Goal: Use online tool/utility: Utilize a website feature to perform a specific function

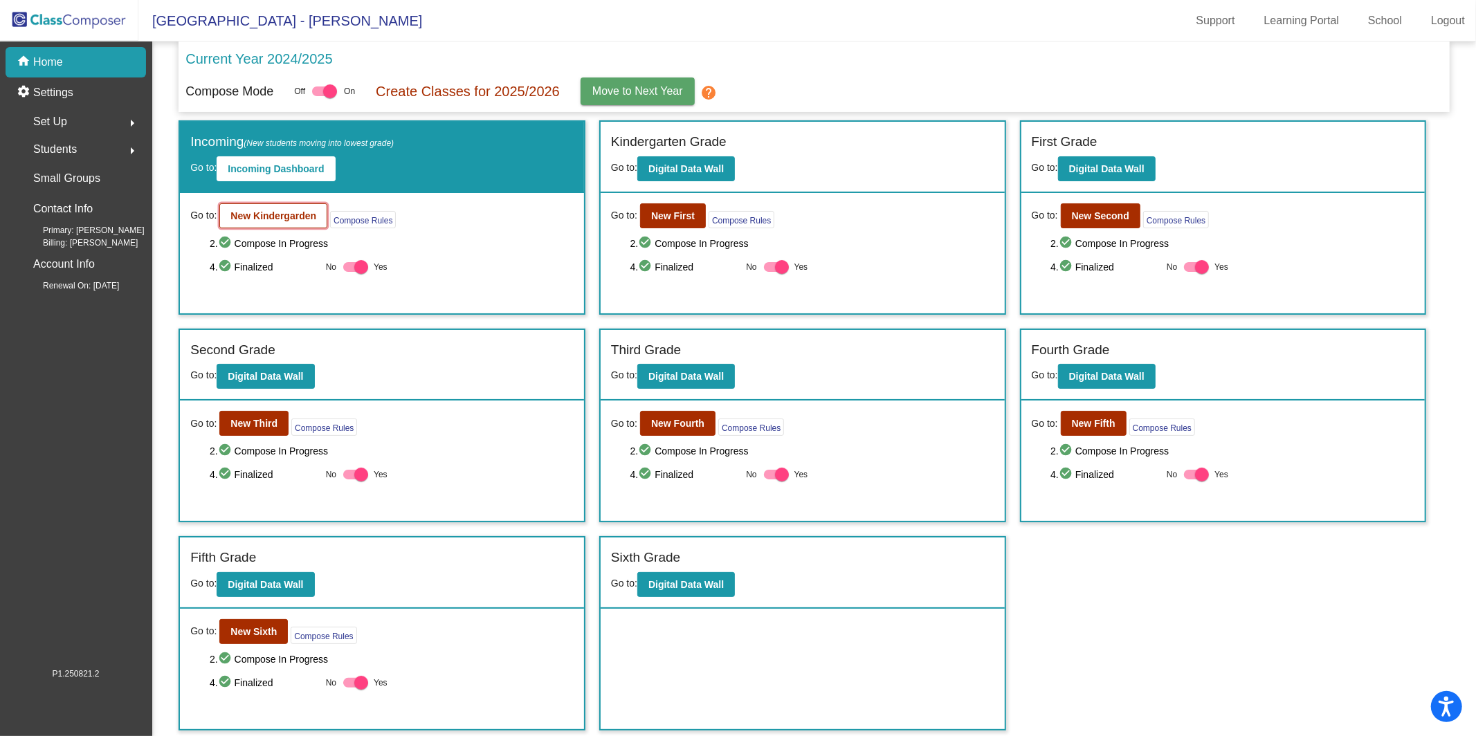
click at [282, 212] on b "New Kindergarden" at bounding box center [273, 215] width 86 height 11
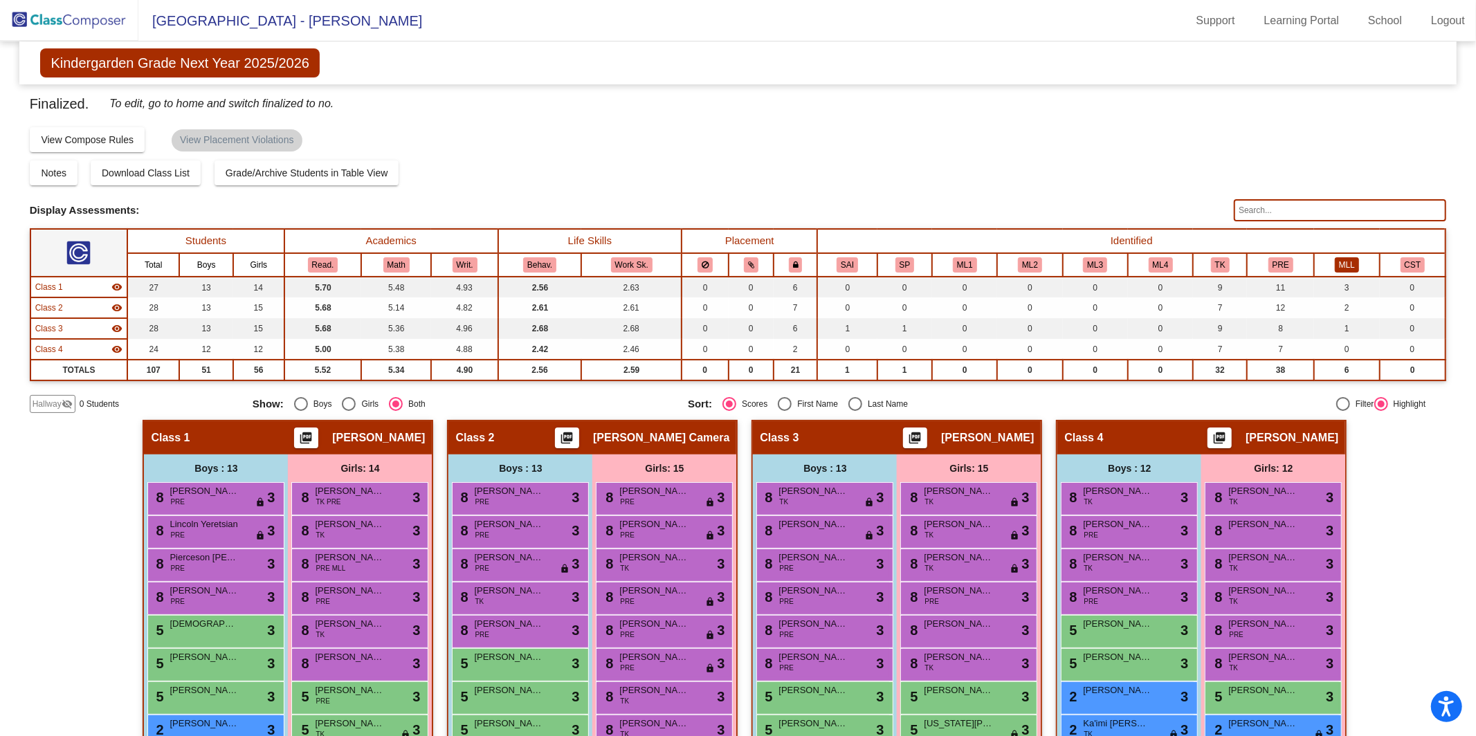
click at [1335, 262] on button "MLL" at bounding box center [1347, 264] width 24 height 15
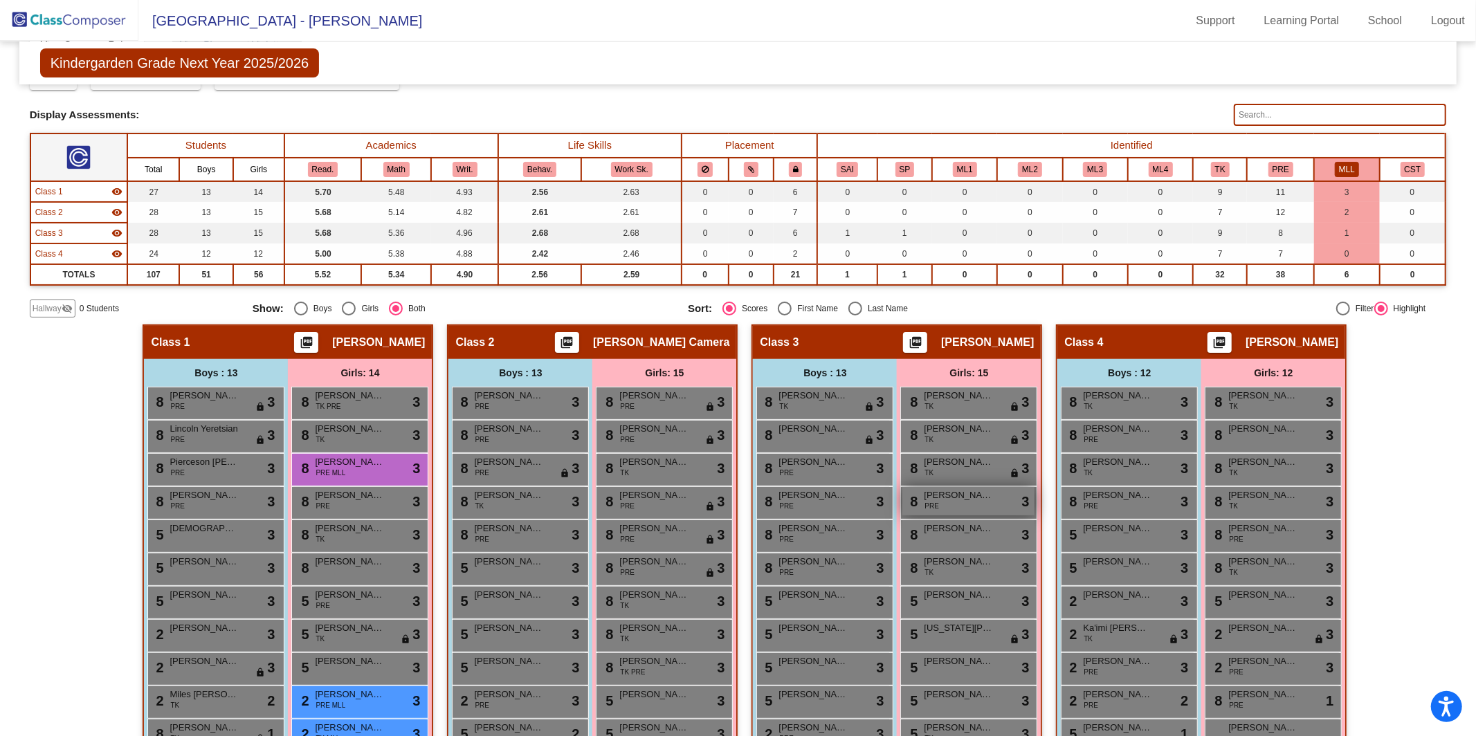
scroll to position [94, 0]
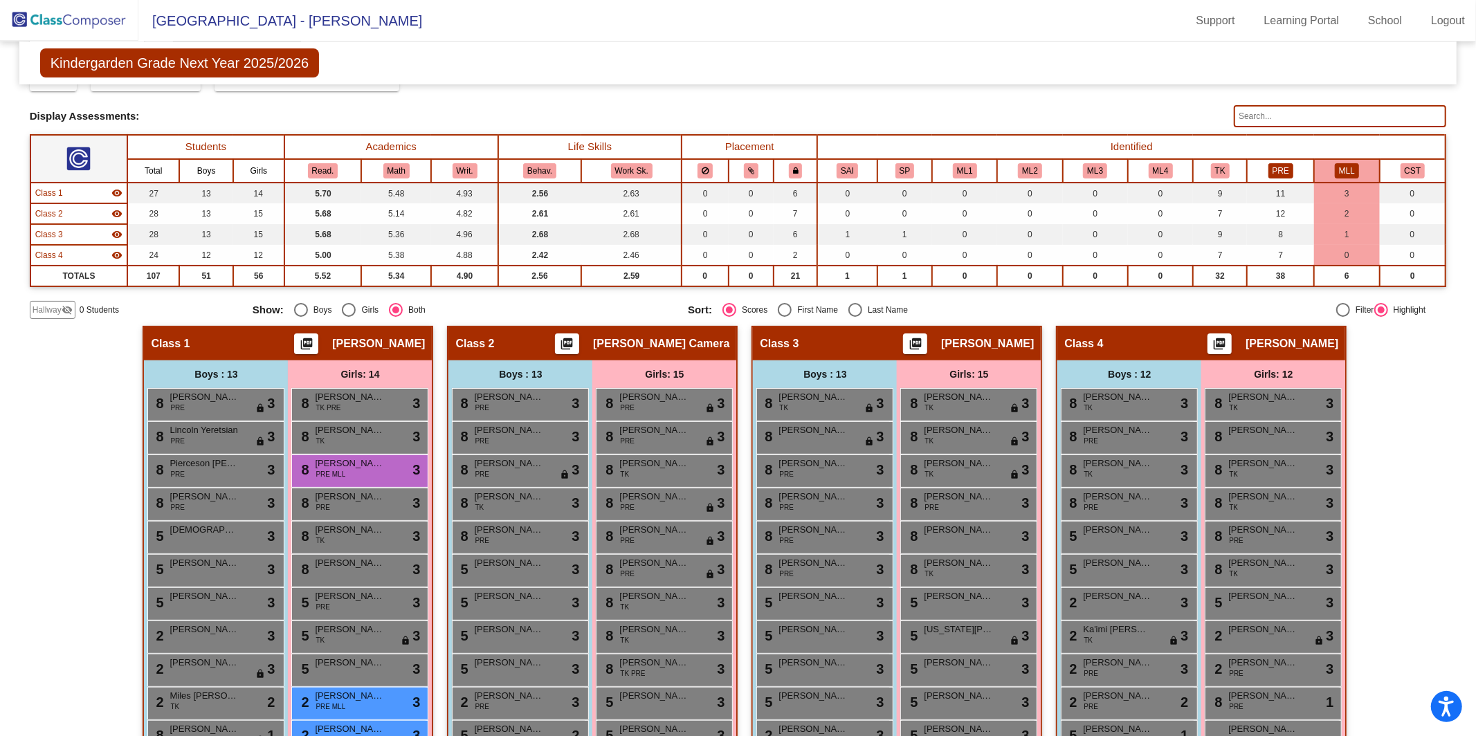
click at [1276, 167] on button "PRE" at bounding box center [1281, 170] width 25 height 15
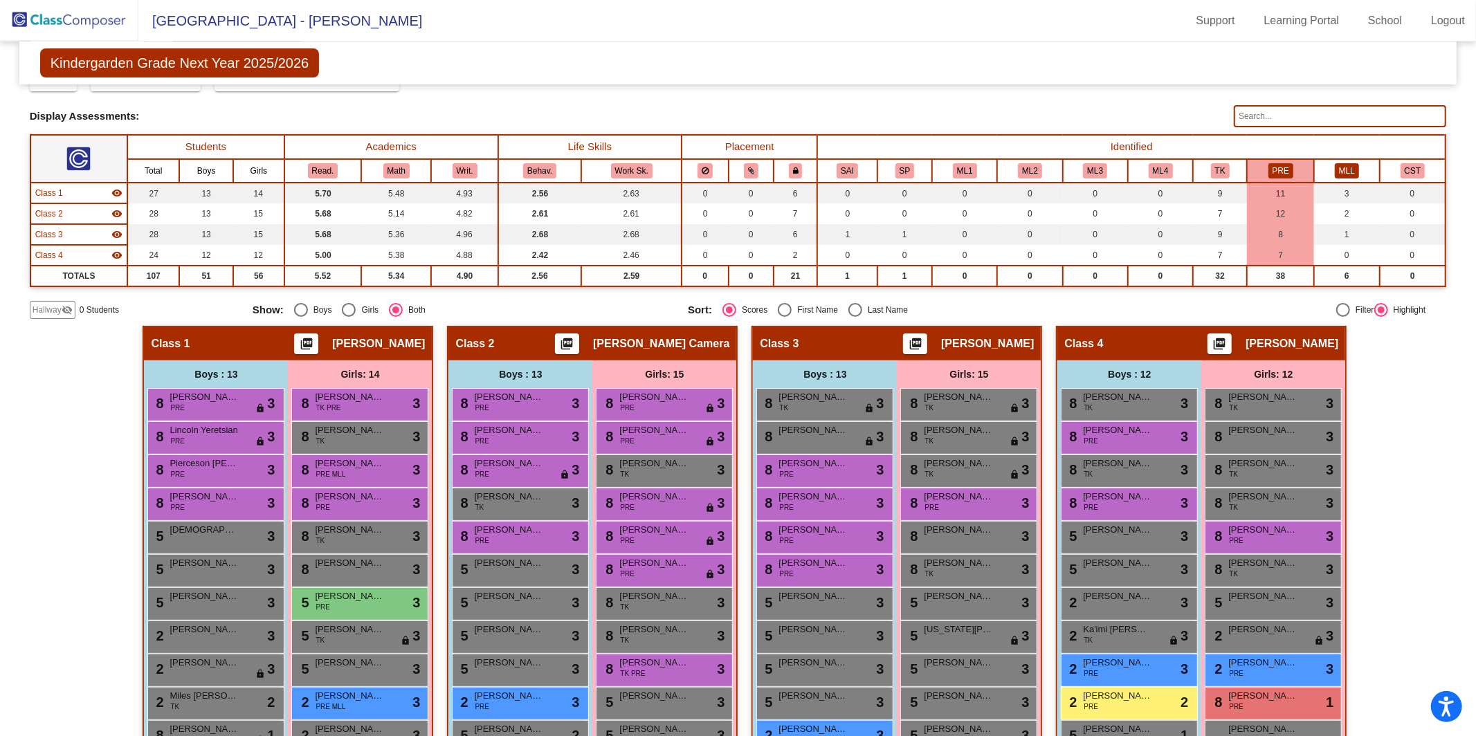
click at [1347, 163] on button "MLL" at bounding box center [1347, 170] width 24 height 15
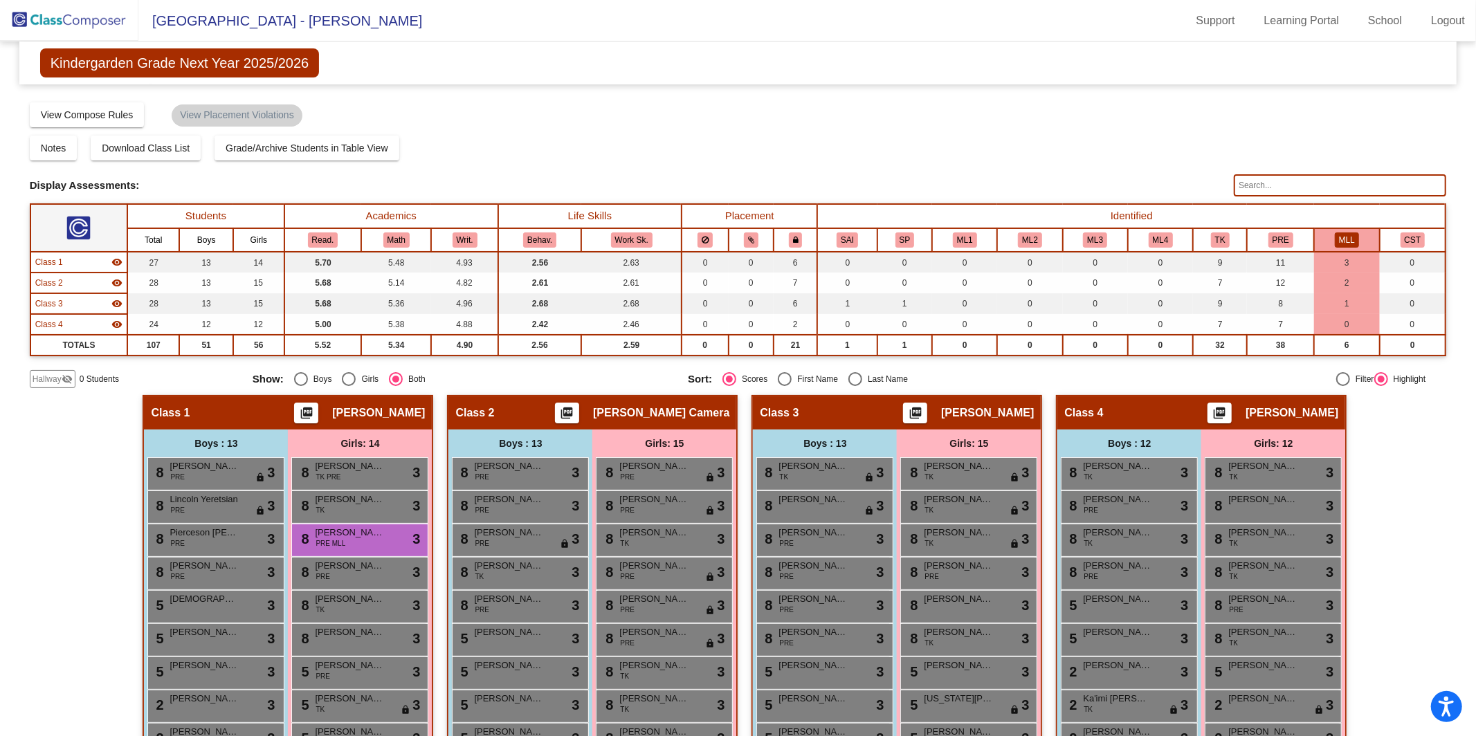
scroll to position [0, 0]
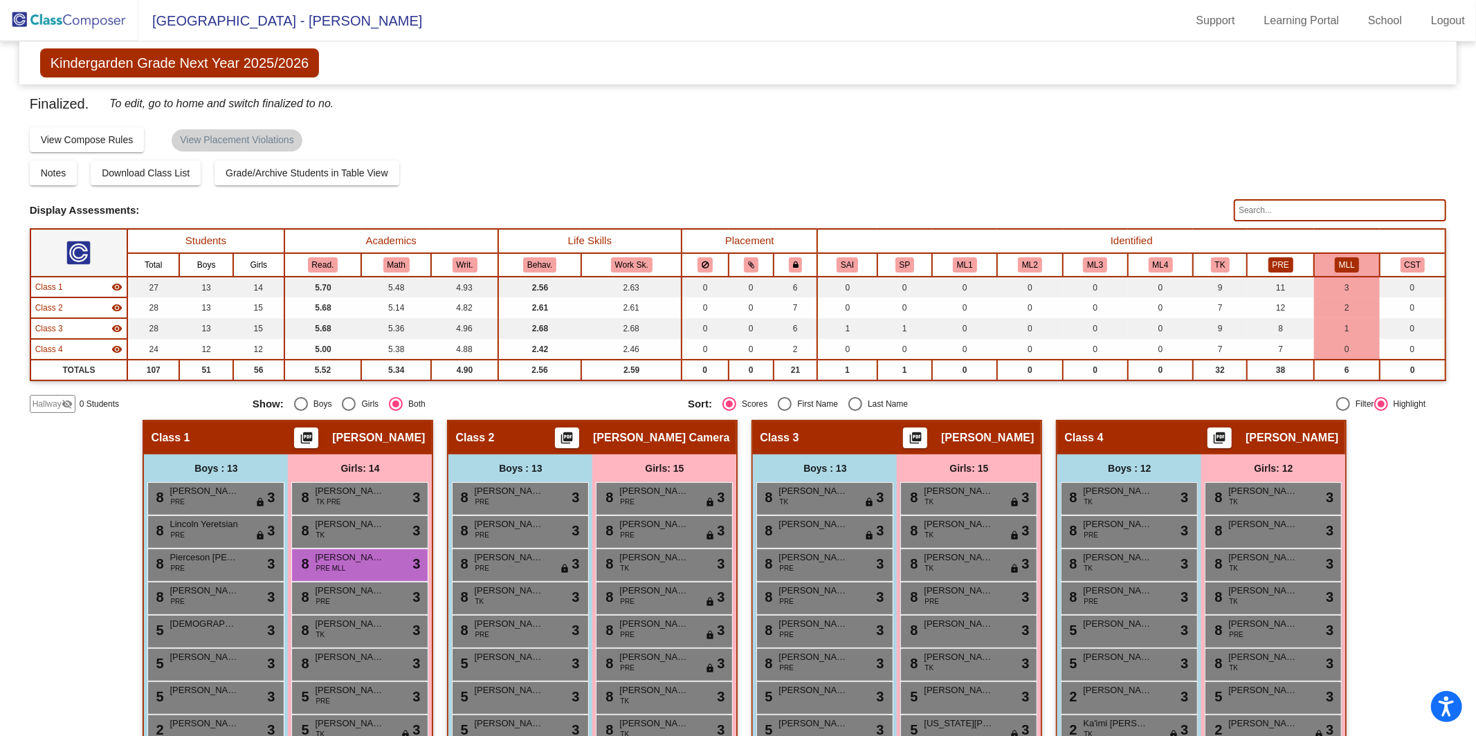
click at [1273, 257] on button "PRE" at bounding box center [1281, 264] width 25 height 15
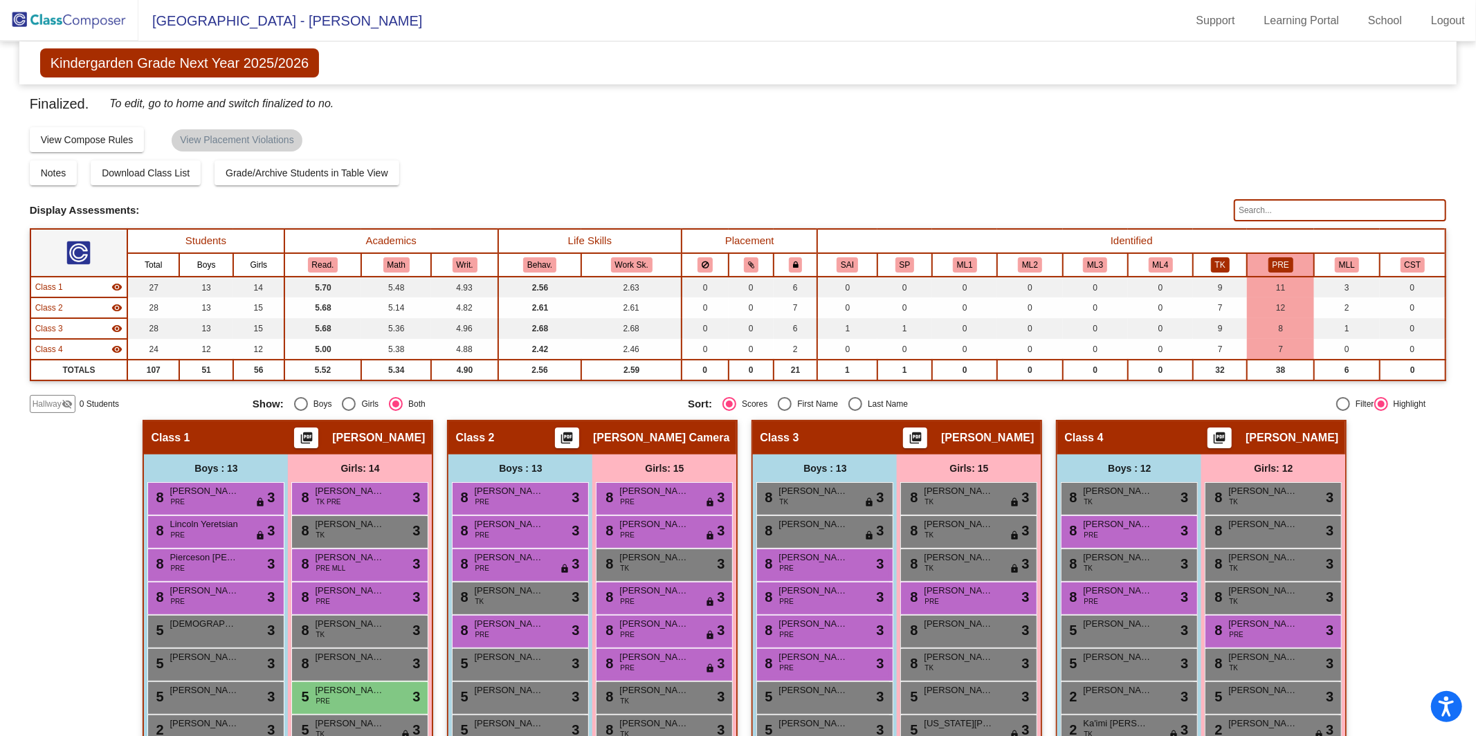
click at [1211, 257] on button "TK" at bounding box center [1220, 264] width 19 height 15
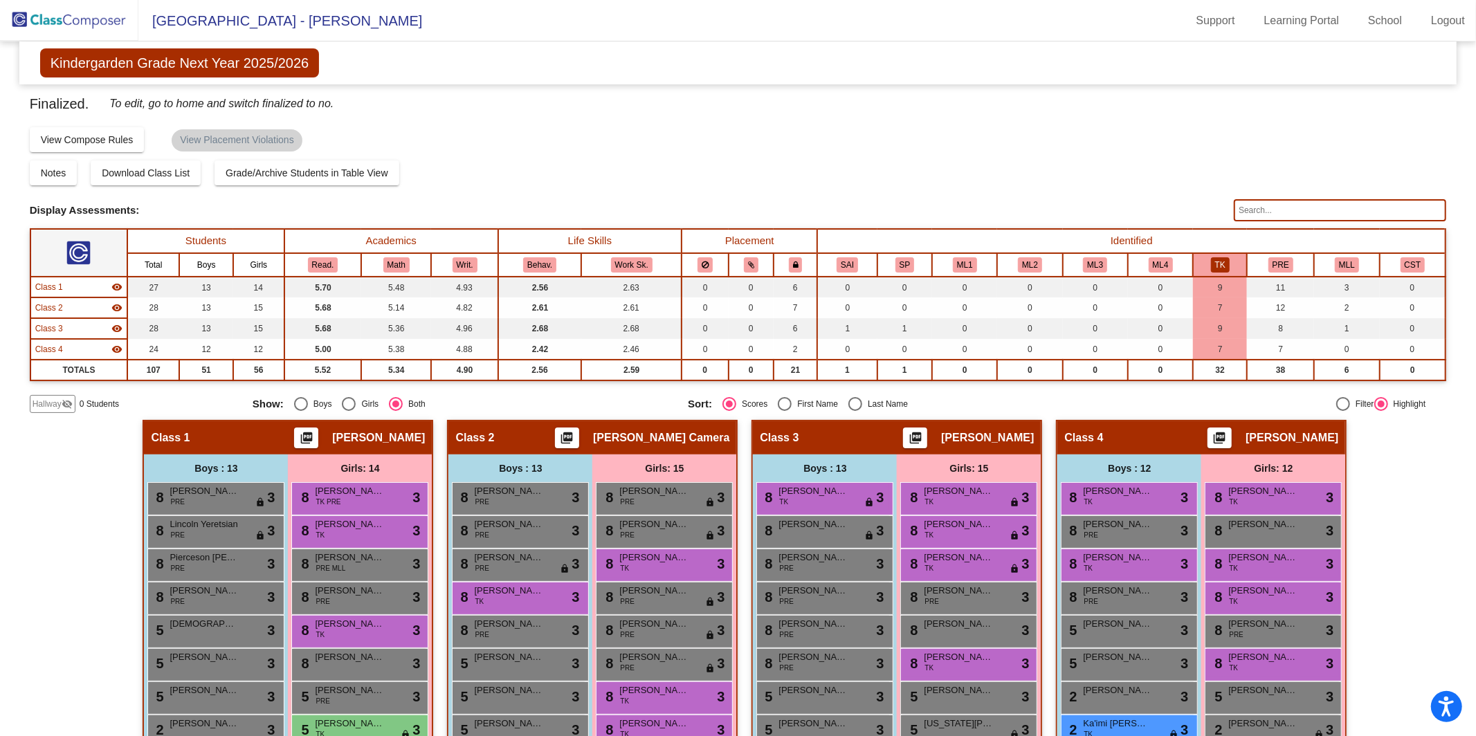
click at [1170, 261] on th "ML4" at bounding box center [1160, 265] width 65 height 24
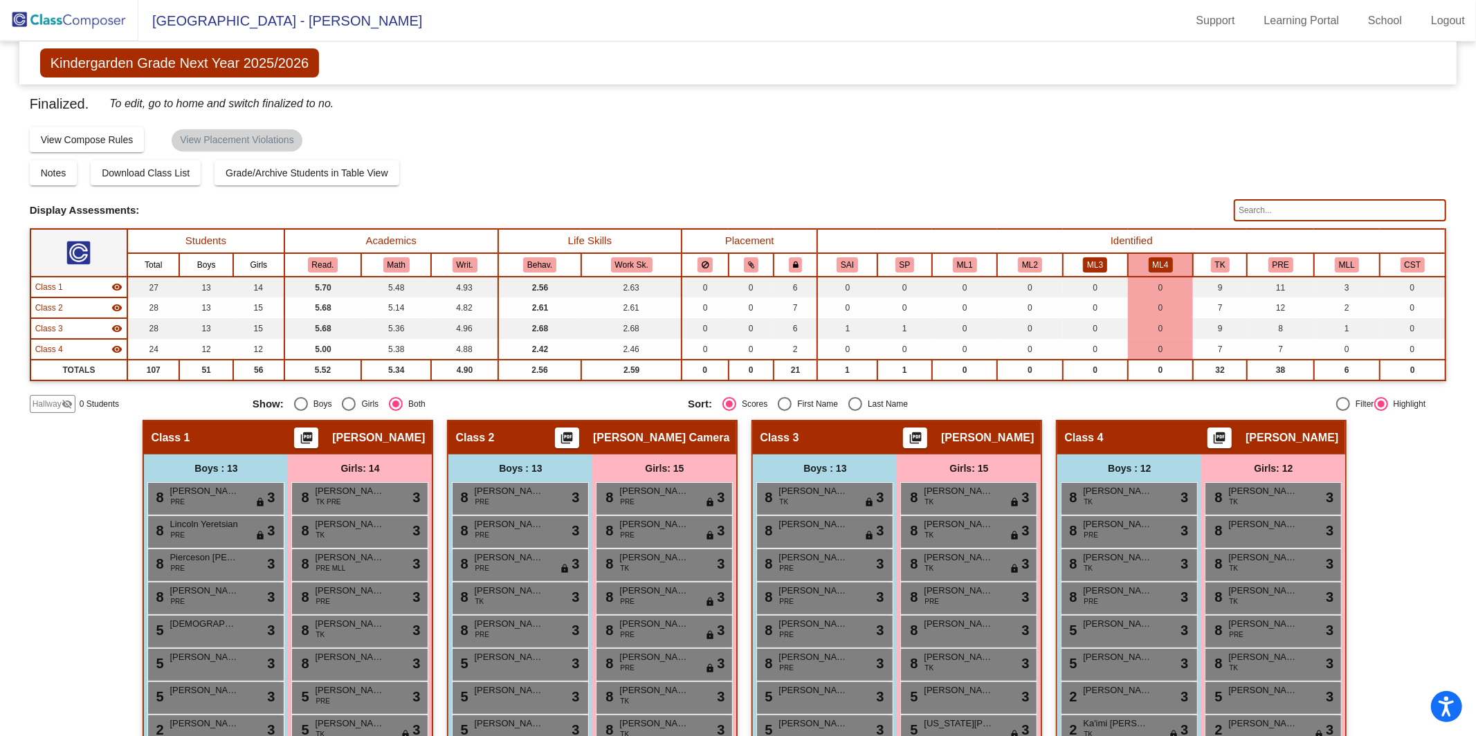
click at [1093, 261] on button "ML3" at bounding box center [1095, 264] width 24 height 15
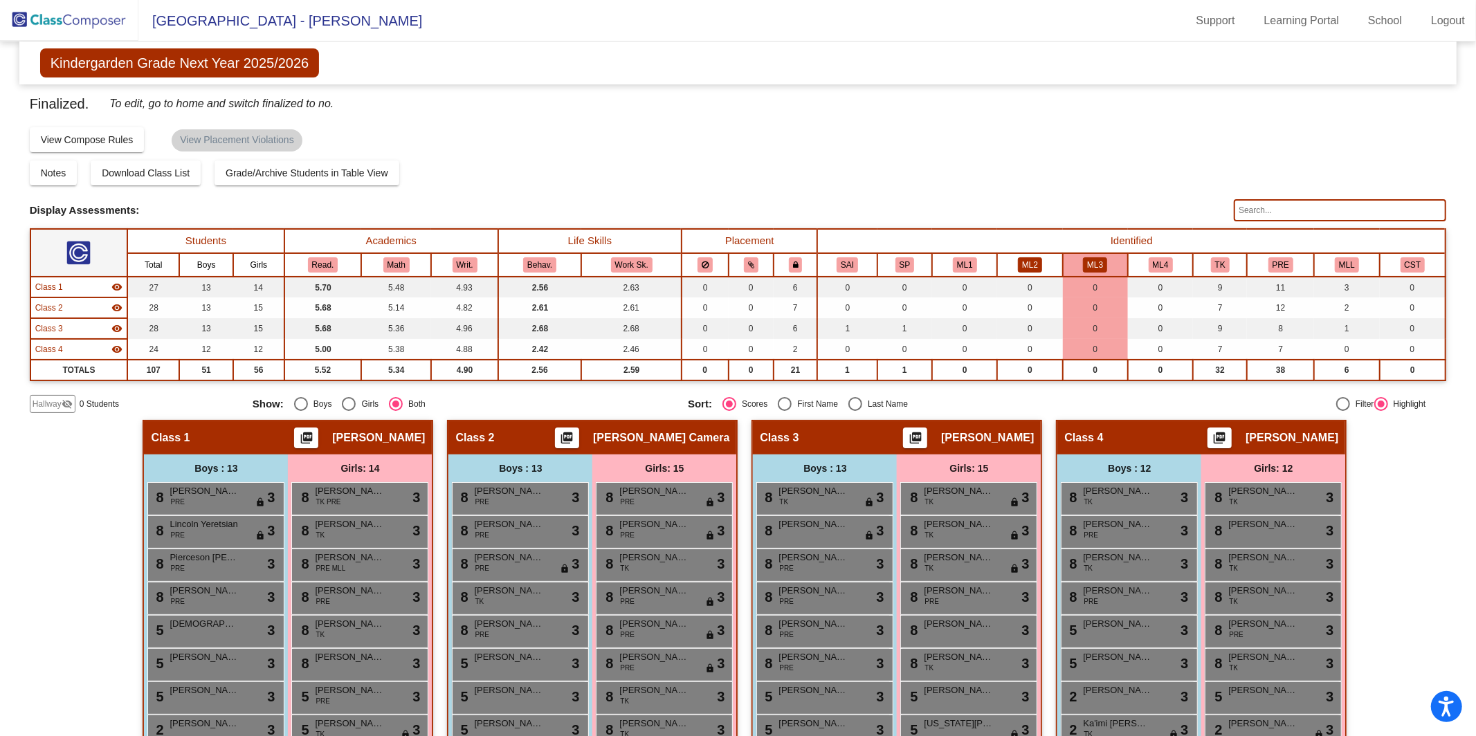
click at [1022, 260] on button "ML2" at bounding box center [1030, 264] width 24 height 15
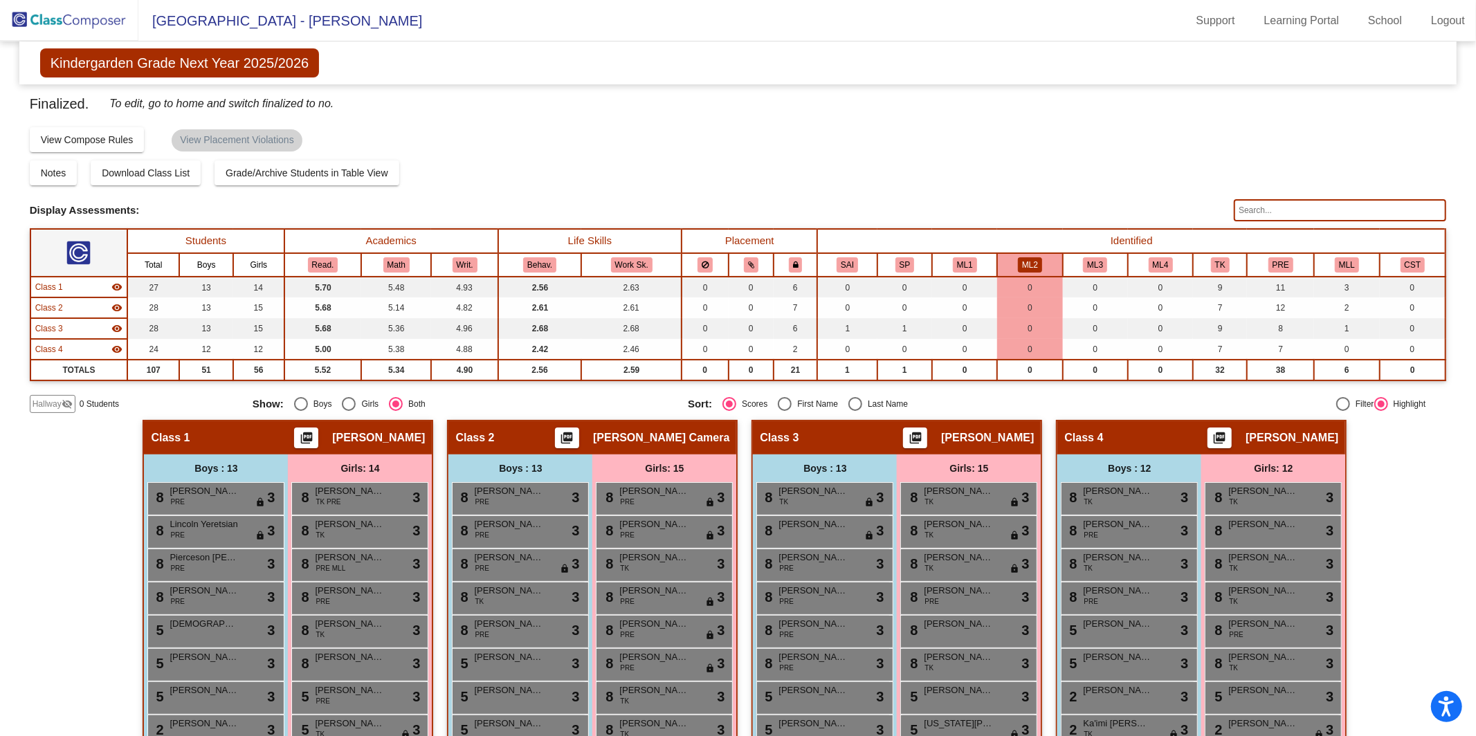
click at [956, 254] on th "ML1" at bounding box center [964, 265] width 65 height 24
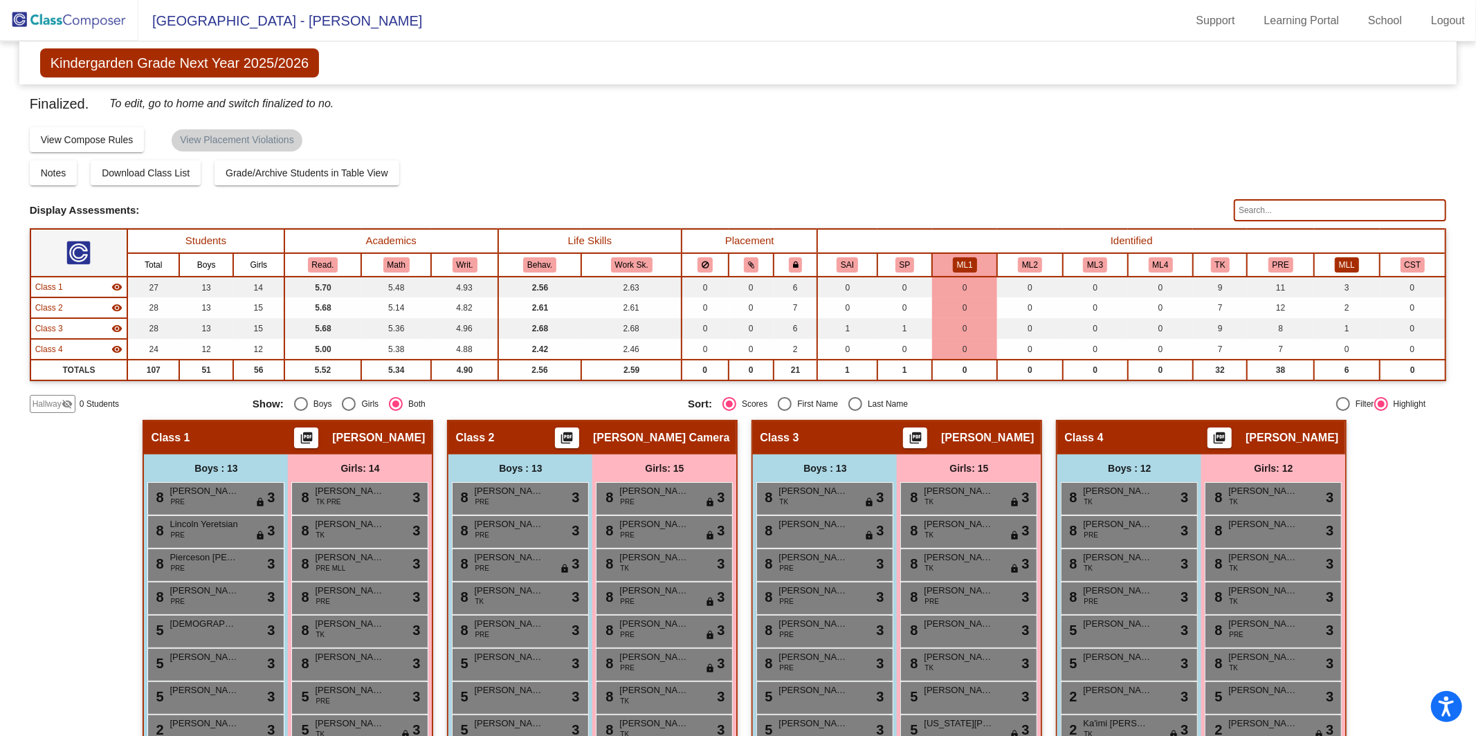
click at [1338, 257] on button "MLL" at bounding box center [1347, 264] width 24 height 15
